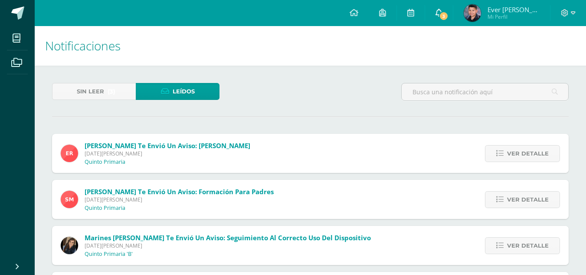
click at [452, 23] on link "3" at bounding box center [439, 13] width 28 height 26
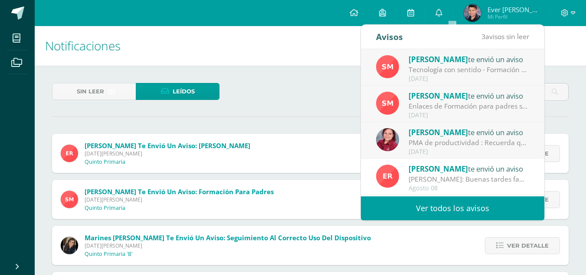
click at [424, 68] on div "Tecnología con sentido - Formación para padres: Buena tarde estimadas familias.…" at bounding box center [469, 70] width 121 height 10
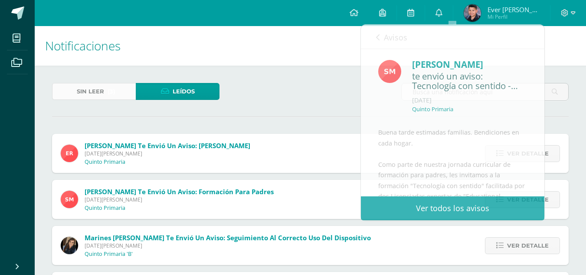
click at [122, 92] on link "Sin leer (3)" at bounding box center [94, 91] width 84 height 17
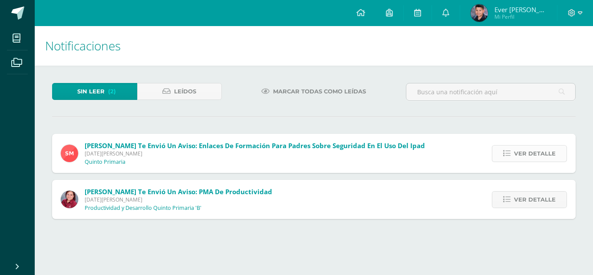
click at [518, 152] on span "Ver detalle" at bounding box center [535, 153] width 42 height 16
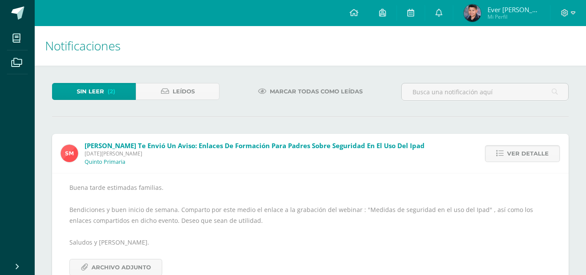
click at [102, 257] on div "Buena tarde estimadas familias. Bendiciones y buen inicio de semana. Comparto p…" at bounding box center [310, 228] width 482 height 93
click at [106, 259] on span "Archivo Adjunto" at bounding box center [121, 267] width 59 height 16
click at [117, 92] on link "Sin leer (2)" at bounding box center [94, 91] width 84 height 17
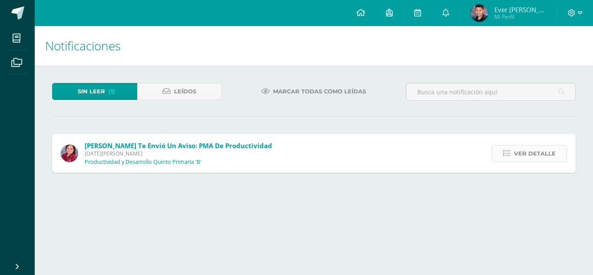
click at [525, 149] on span "Ver detalle" at bounding box center [535, 153] width 42 height 16
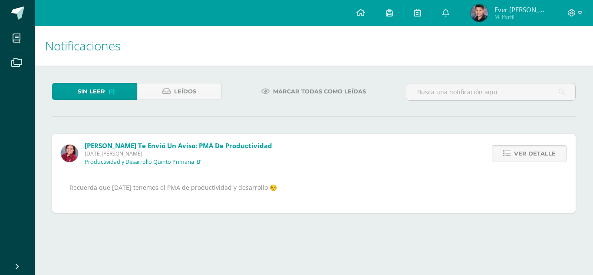
click at [535, 158] on span "Ver detalle" at bounding box center [535, 153] width 42 height 16
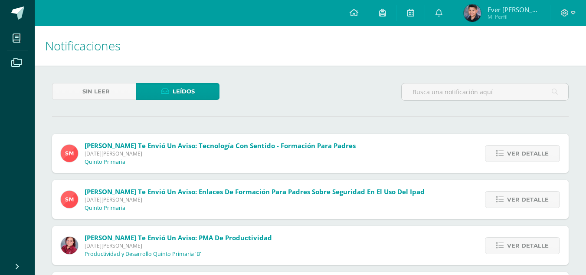
click at [481, 10] on img at bounding box center [472, 12] width 17 height 17
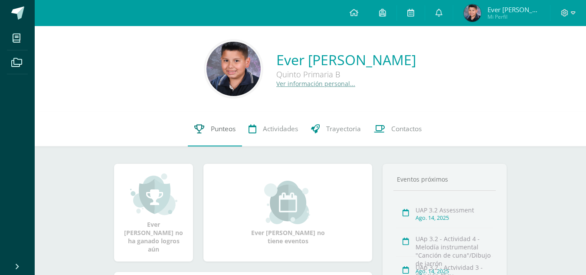
click at [232, 128] on span "Punteos" at bounding box center [223, 128] width 25 height 9
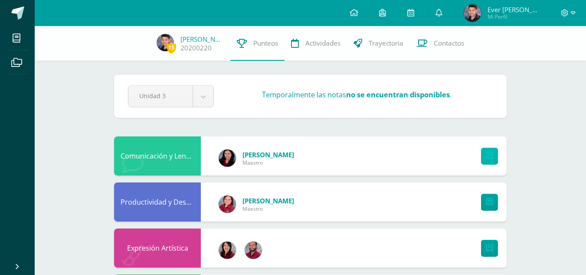
click at [488, 159] on icon at bounding box center [489, 155] width 7 height 7
